Goal: Transaction & Acquisition: Purchase product/service

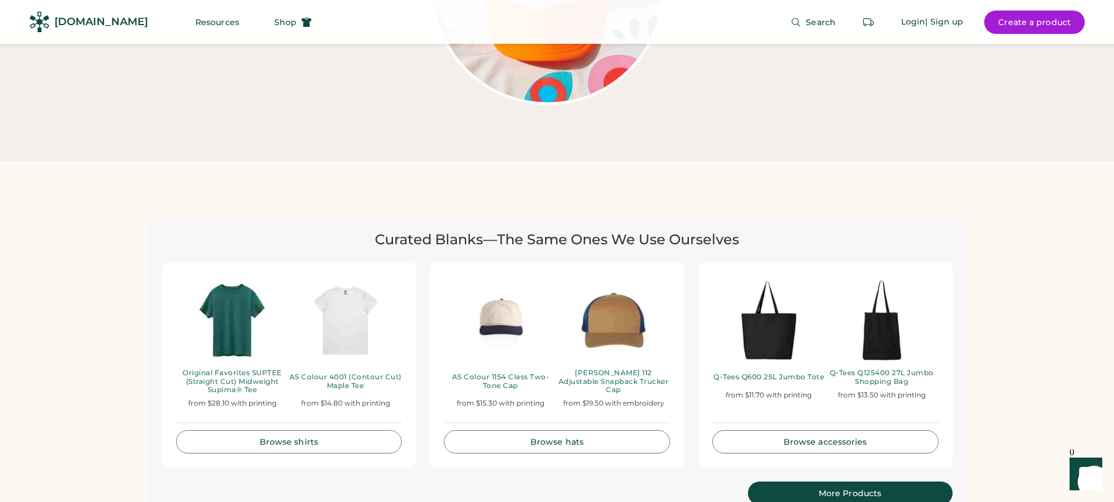
scroll to position [2339, 0]
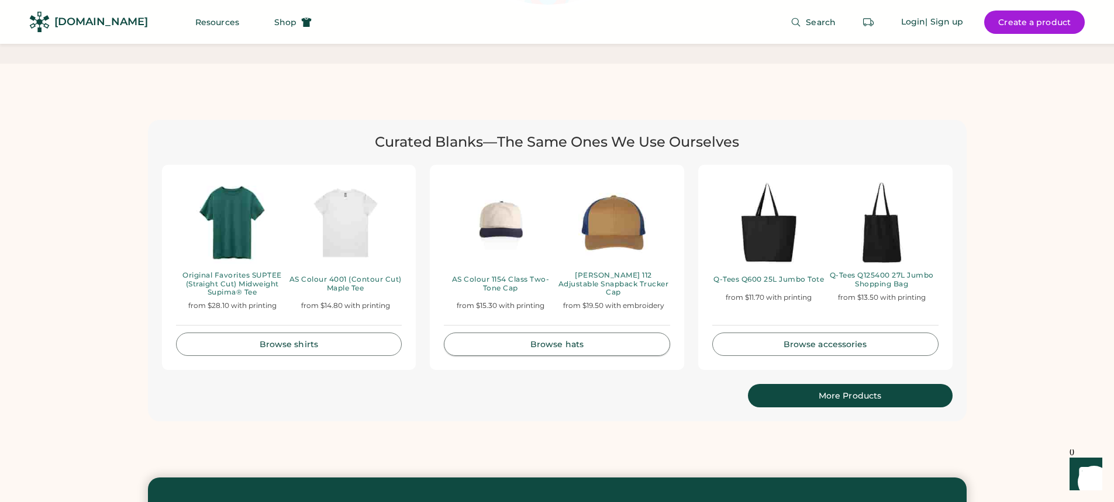
click at [586, 340] on div "Browse hats" at bounding box center [556, 344] width 197 height 8
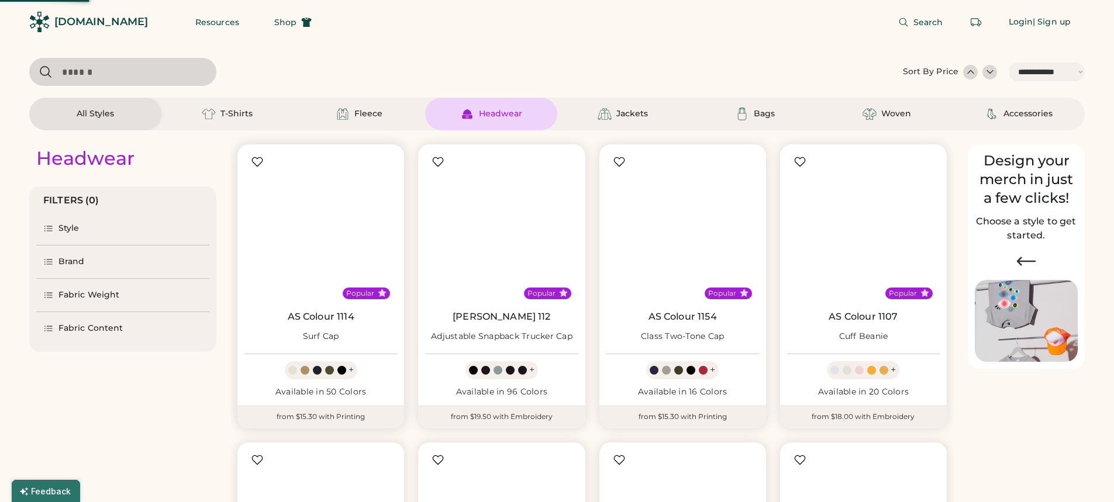
select select "*****"
select select "*"
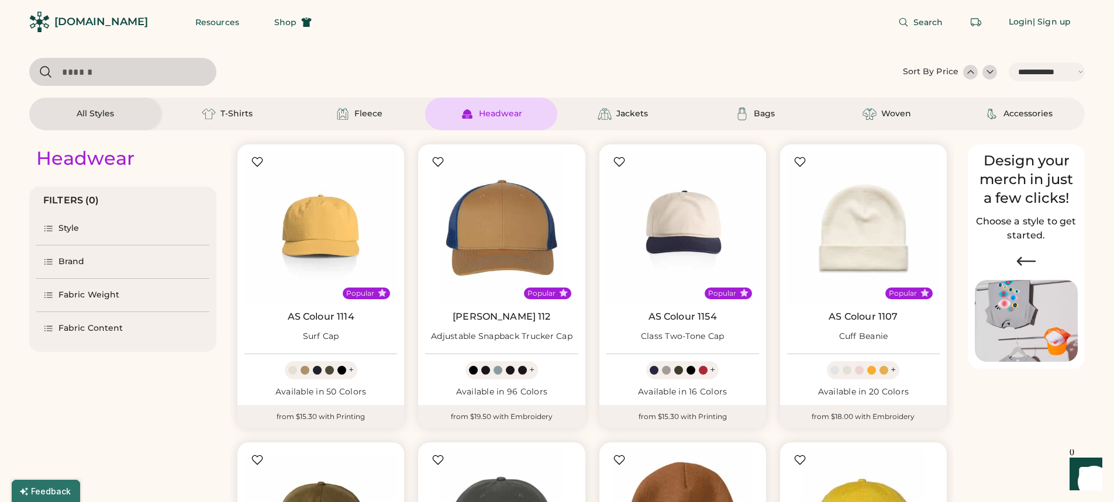
scroll to position [98, 0]
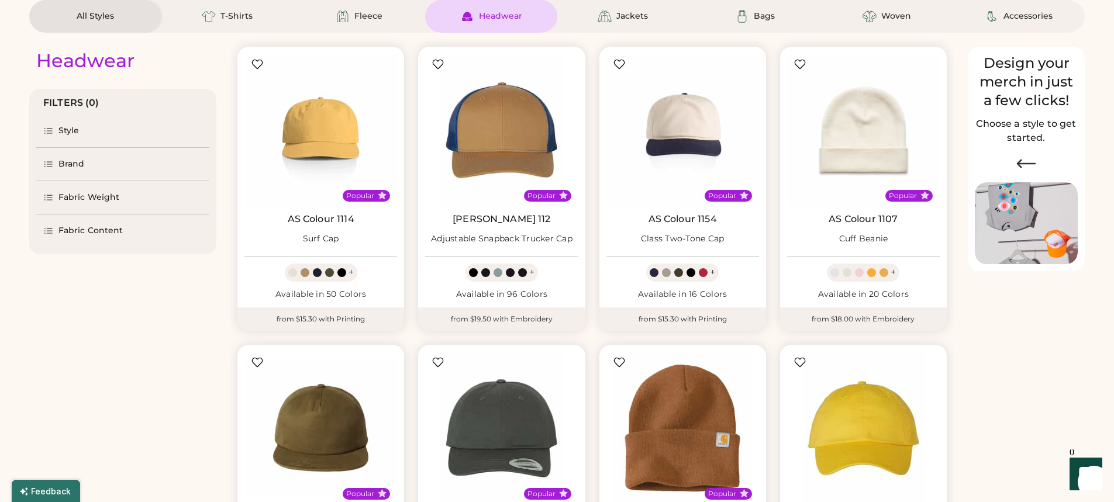
select select "*****"
select select "*"
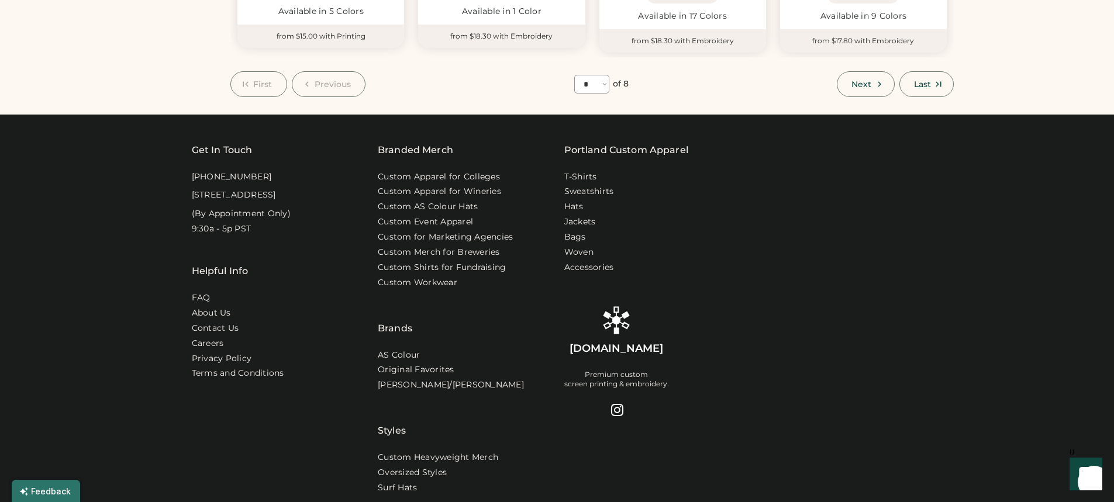
scroll to position [1072, 0]
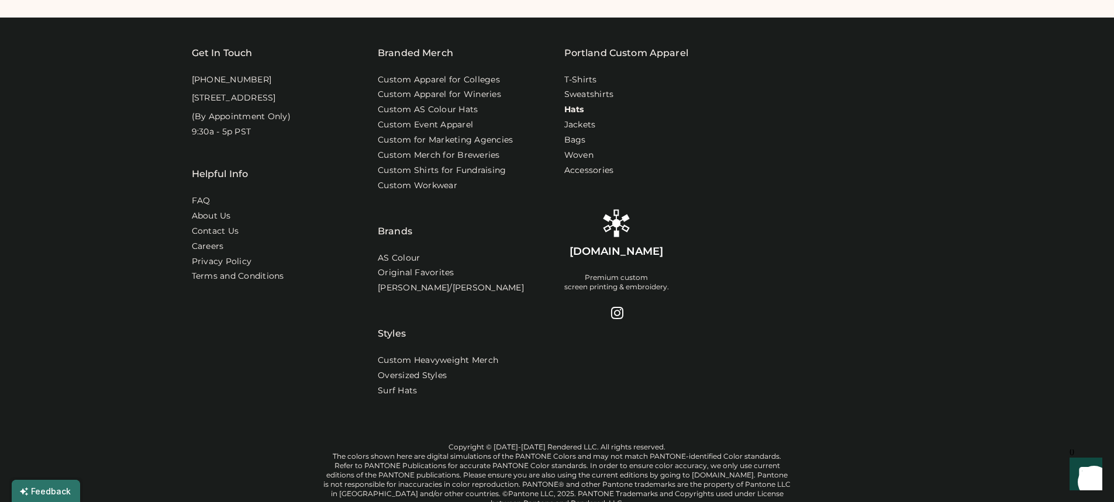
click at [579, 104] on link "Hats" at bounding box center [574, 110] width 20 height 12
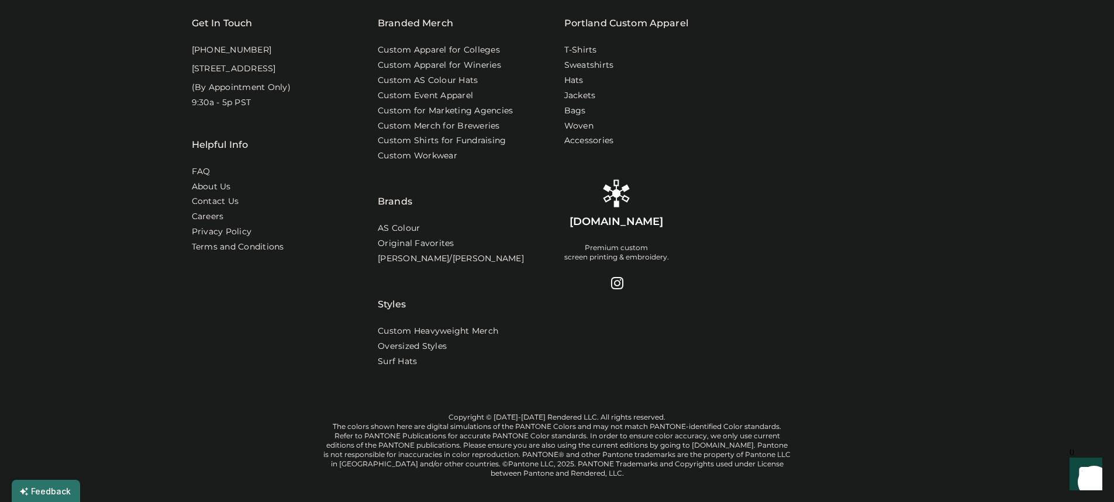
scroll to position [877, 0]
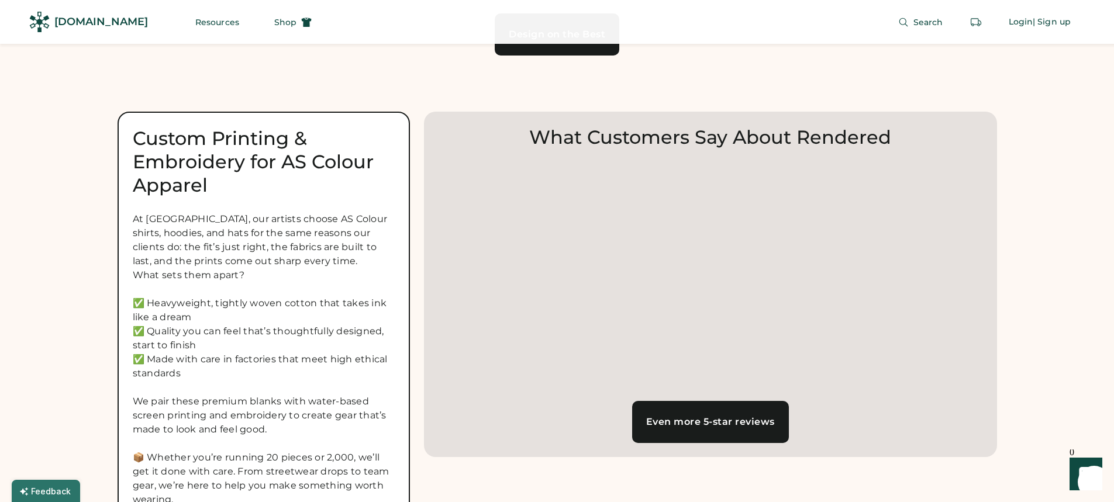
scroll to position [5071, 0]
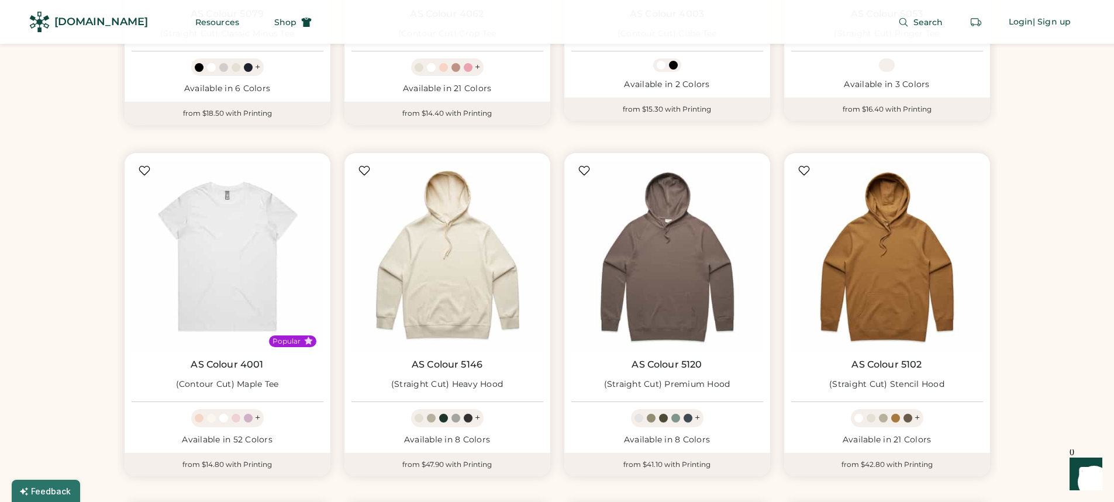
drag, startPoint x: 110, startPoint y: 296, endPoint x: 118, endPoint y: 108, distance: 189.0
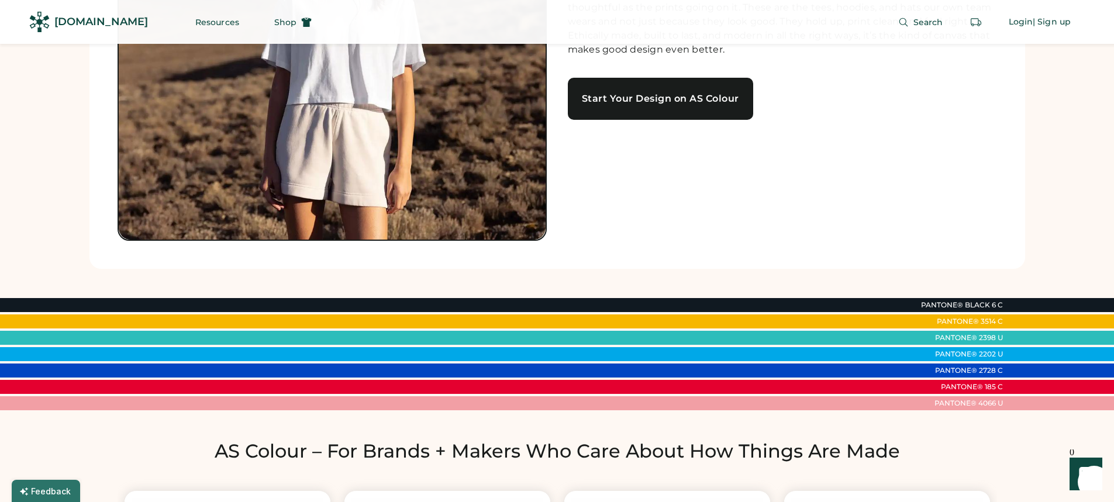
scroll to position [163, 0]
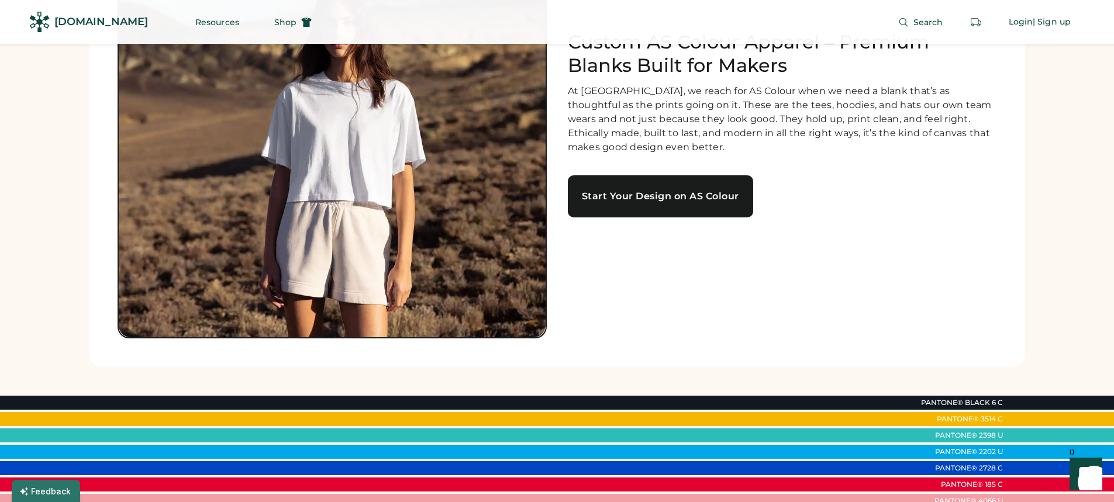
click at [665, 210] on link "Start Your Design on AS Colour" at bounding box center [660, 196] width 185 height 42
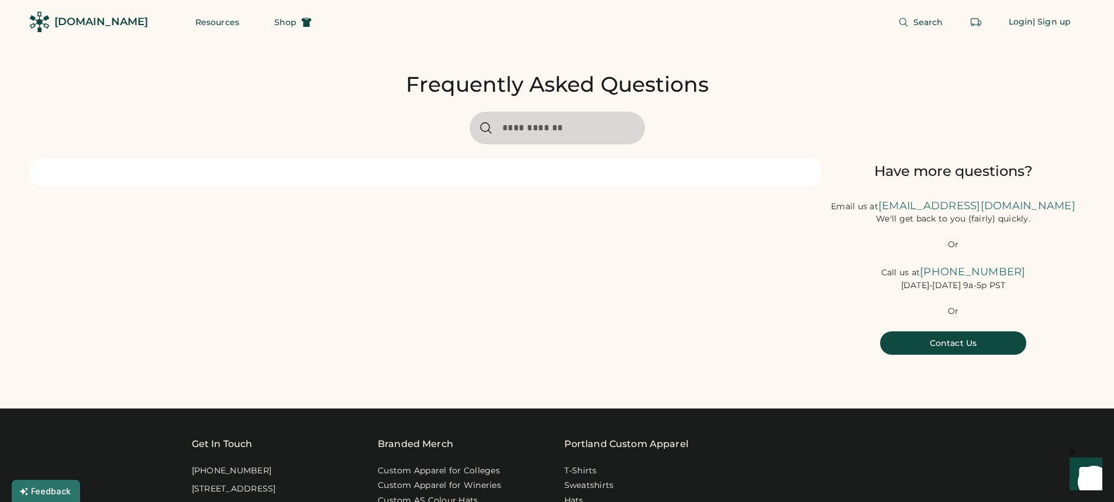
click at [348, 171] on div at bounding box center [425, 172] width 792 height 28
click at [72, 22] on div "[DOMAIN_NAME]" at bounding box center [101, 22] width 94 height 15
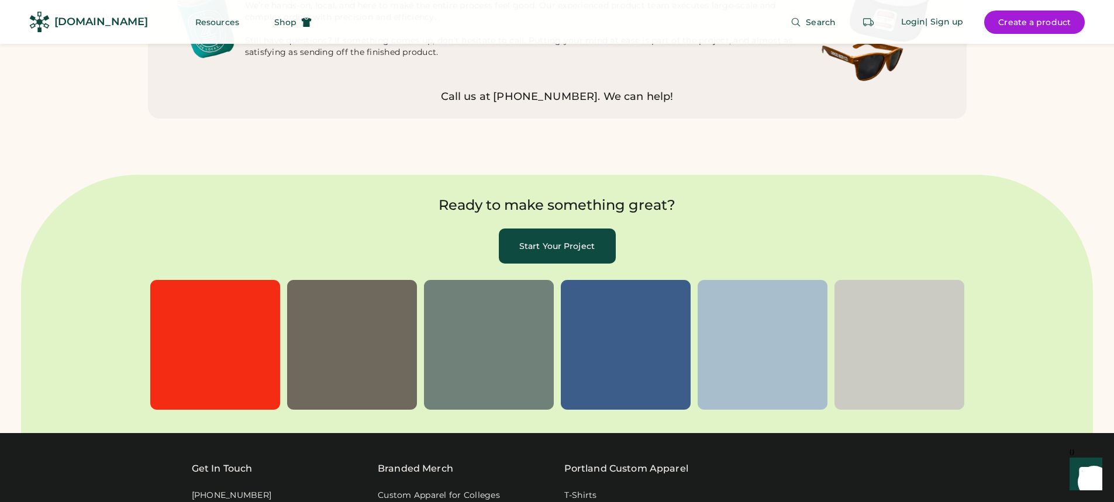
scroll to position [3888, 0]
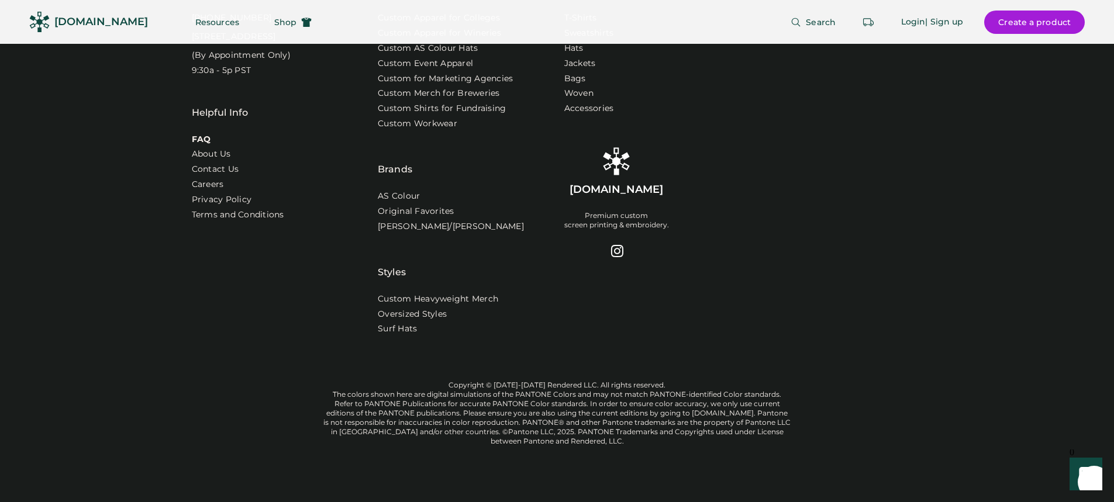
click at [198, 134] on link "FAQ" at bounding box center [201, 140] width 19 height 12
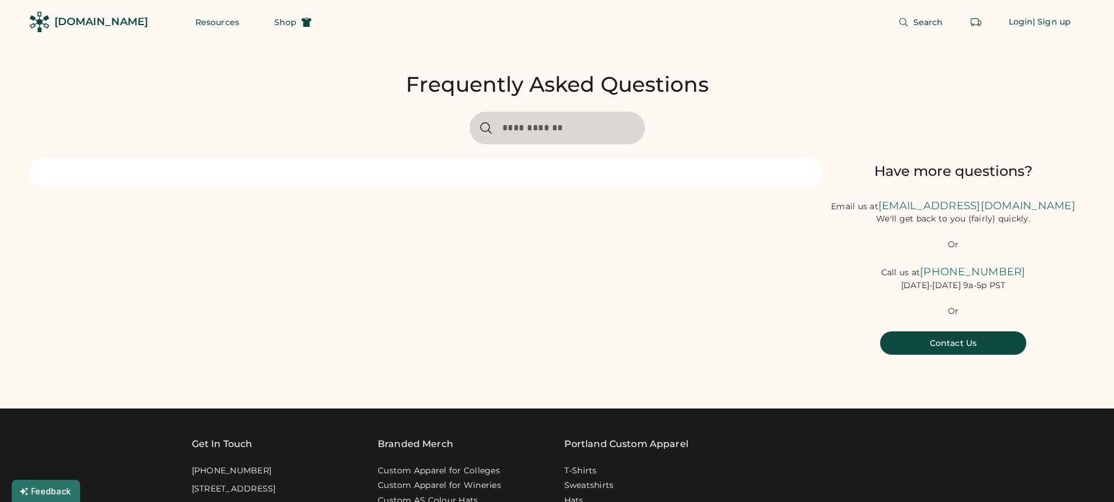
click at [565, 122] on input "input" at bounding box center [556, 128] width 175 height 33
click at [527, 126] on input "input" at bounding box center [556, 128] width 175 height 33
drag, startPoint x: 370, startPoint y: 126, endPoint x: 438, endPoint y: 123, distance: 68.5
click at [370, 126] on div "Frequently Asked Questions Have more questions? Email us at hello@rendered.co W…" at bounding box center [556, 212] width 1055 height 337
click at [541, 123] on input "input" at bounding box center [556, 128] width 175 height 33
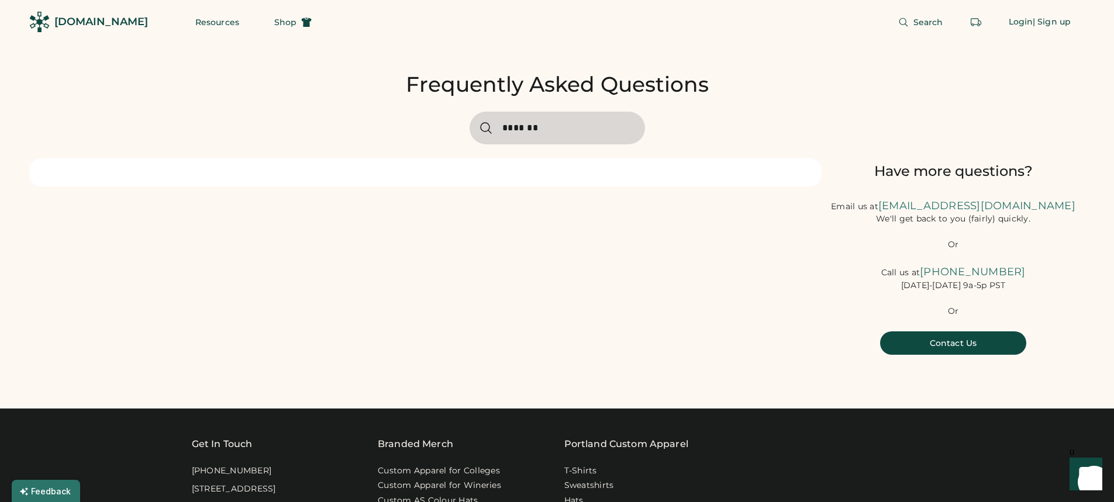
type input "*******"
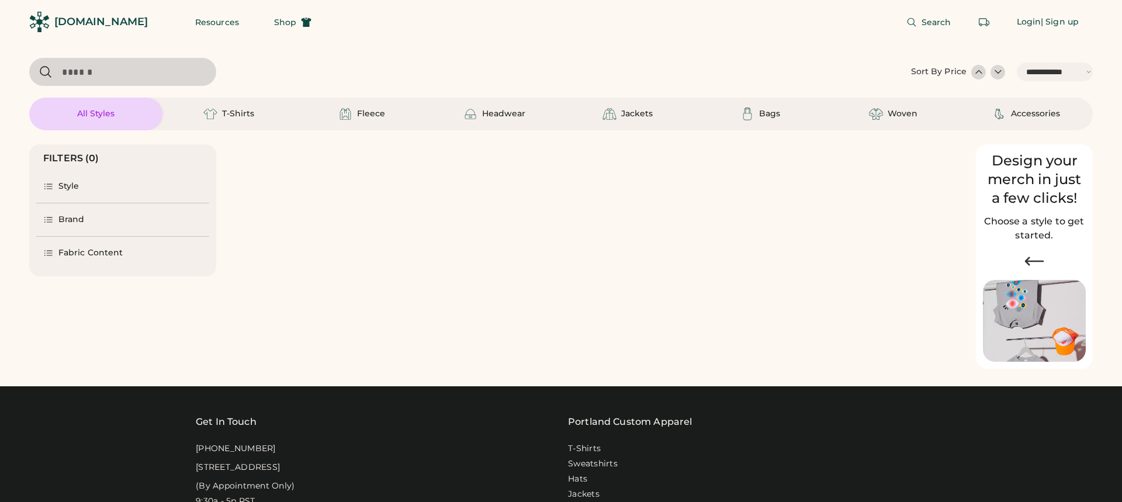
select select "*****"
select select "*"
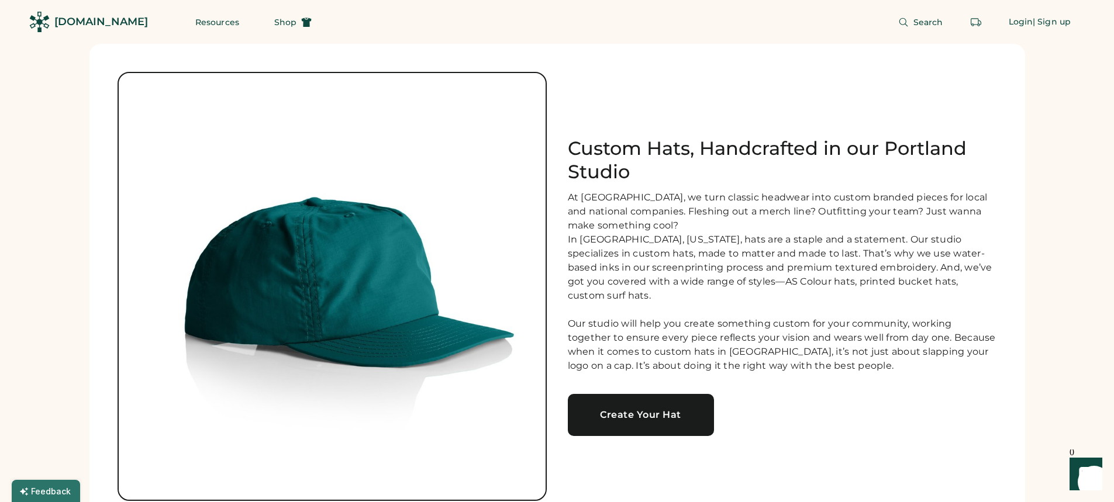
drag, startPoint x: 105, startPoint y: 296, endPoint x: 116, endPoint y: 44, distance: 252.2
